Goal: Task Accomplishment & Management: Use online tool/utility

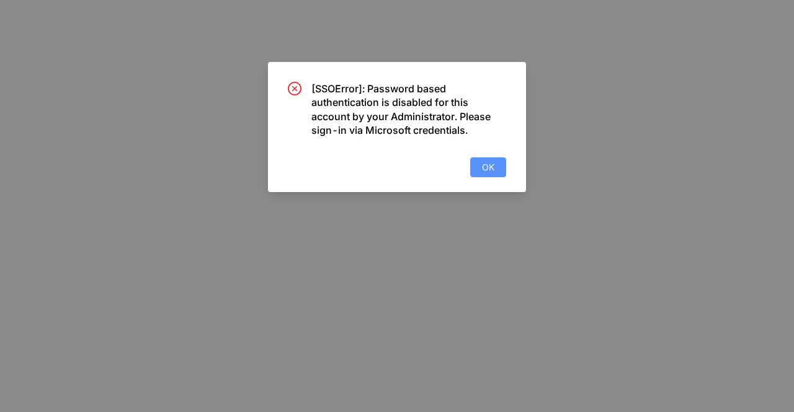
click at [489, 158] on button "OK" at bounding box center [488, 167] width 36 height 20
